Goal: Information Seeking & Learning: Understand process/instructions

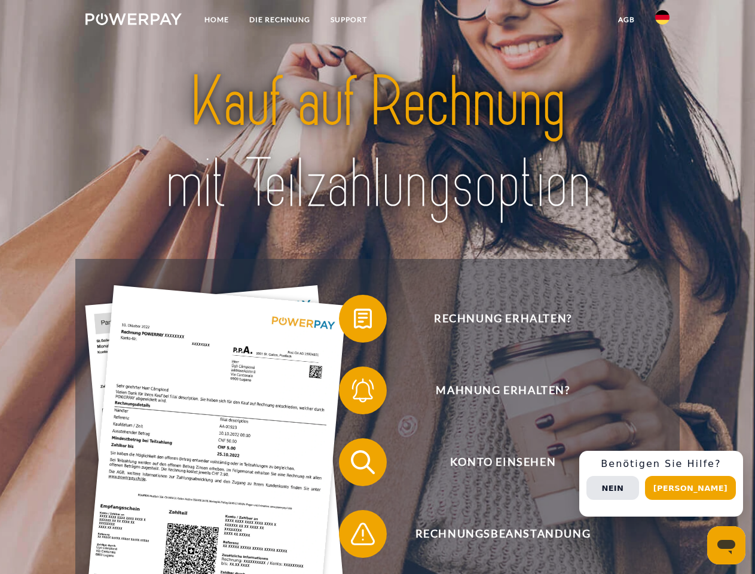
click at [133, 21] on img at bounding box center [133, 19] width 96 height 12
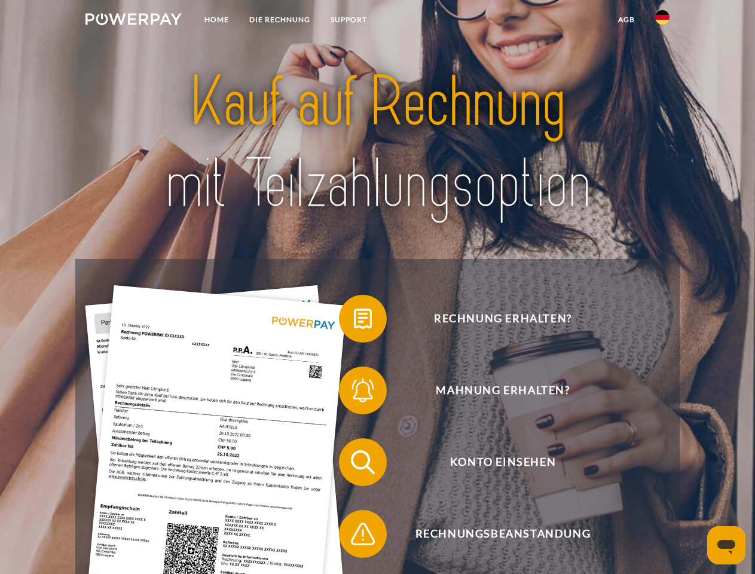
click at [662, 21] on img at bounding box center [662, 17] width 14 height 14
click at [626, 20] on link "agb" at bounding box center [626, 20] width 37 height 22
click at [354, 321] on span at bounding box center [345, 319] width 60 height 60
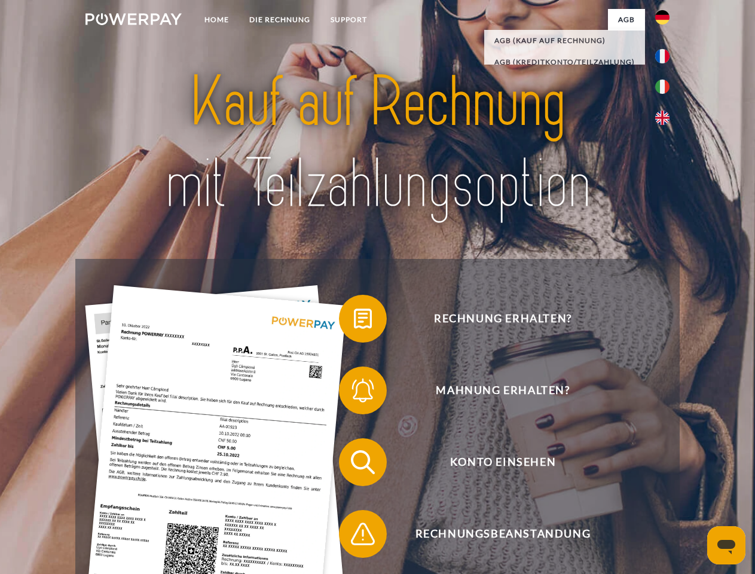
click at [354, 393] on span at bounding box center [345, 390] width 60 height 60
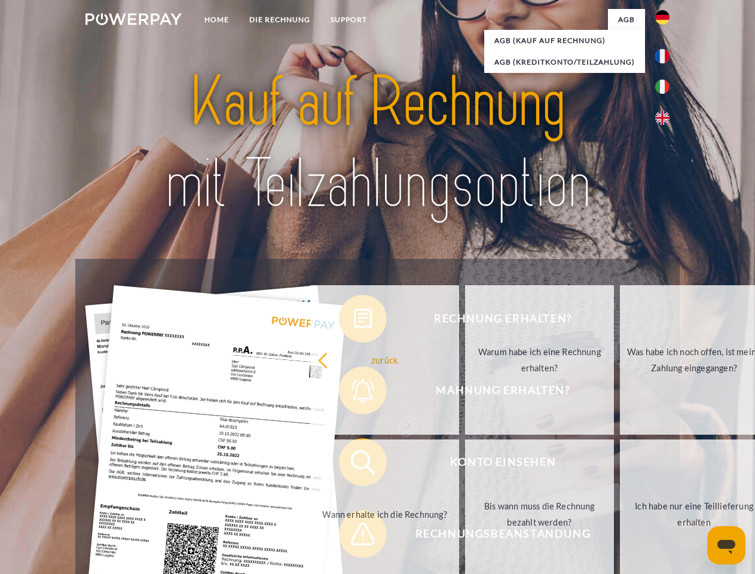
click at [465, 464] on link "Bis wann muss die Rechnung bezahlt werden?" at bounding box center [539, 513] width 149 height 149
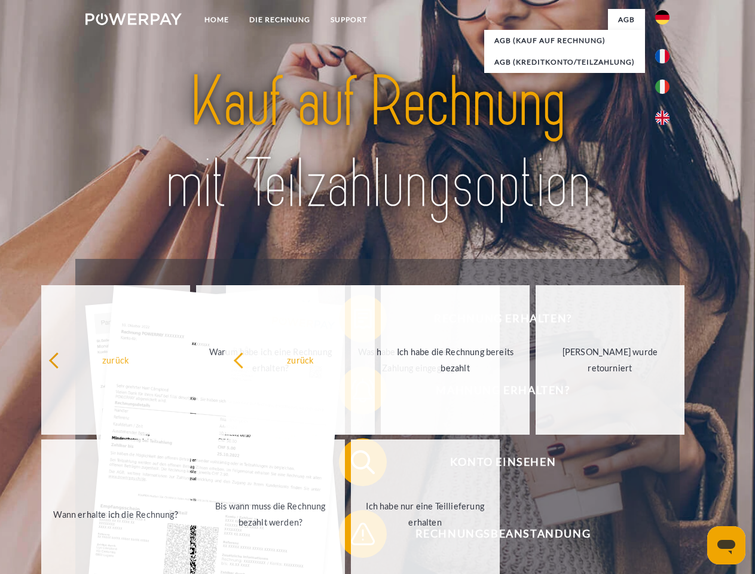
click at [354, 536] on span at bounding box center [345, 534] width 60 height 60
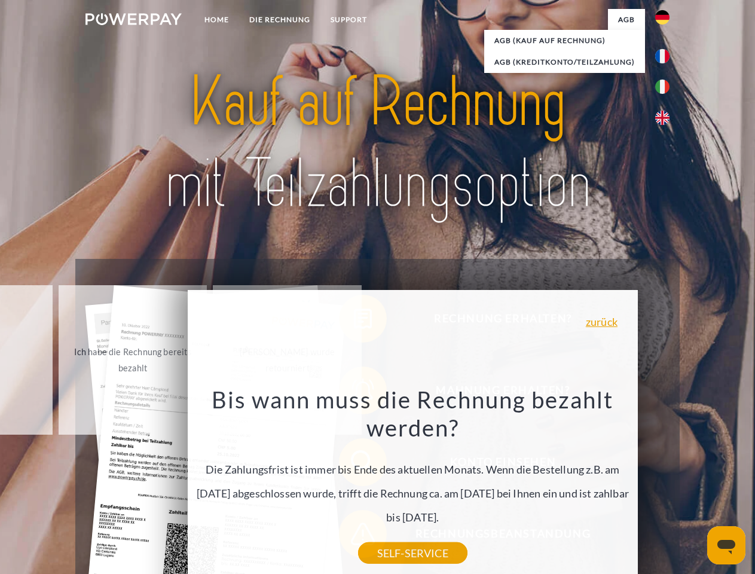
click at [665, 484] on div "Rechnung erhalten? Mahnung erhalten? Konto einsehen" at bounding box center [377, 498] width 604 height 478
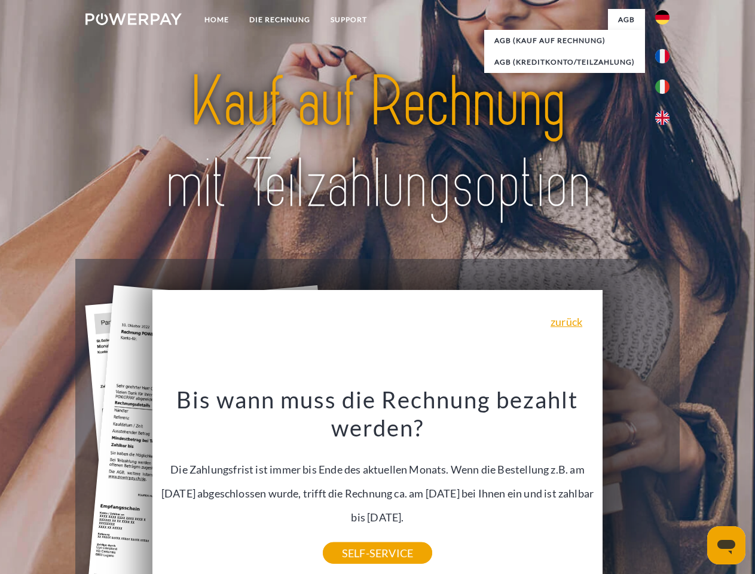
click at [636, 486] on span "Konto einsehen" at bounding box center [502, 462] width 293 height 48
click at [695, 488] on header "Home DIE RECHNUNG SUPPORT" at bounding box center [377, 412] width 755 height 825
